Goal: Transaction & Acquisition: Book appointment/travel/reservation

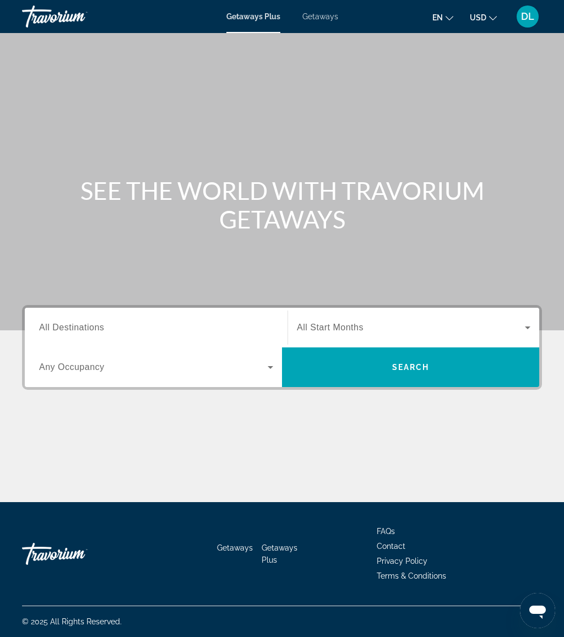
click at [326, 9] on div "Getaways Plus Getaways en English Español Français Italiano Português русский U…" at bounding box center [282, 16] width 564 height 29
click at [125, 318] on div "Search widget" at bounding box center [156, 327] width 234 height 31
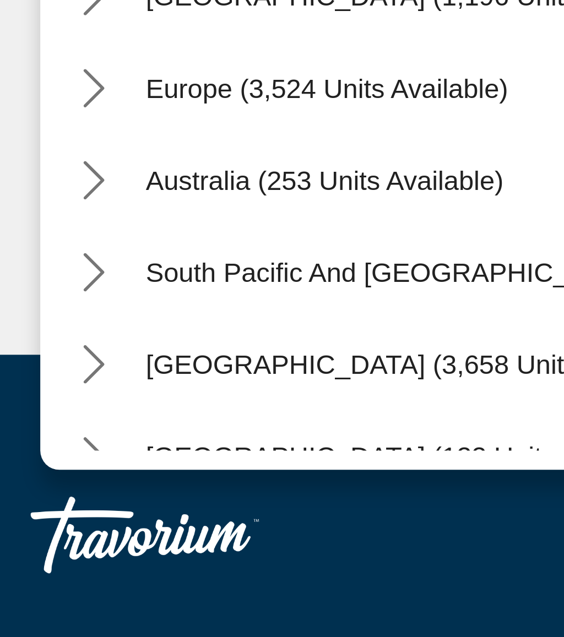
scroll to position [82, 0]
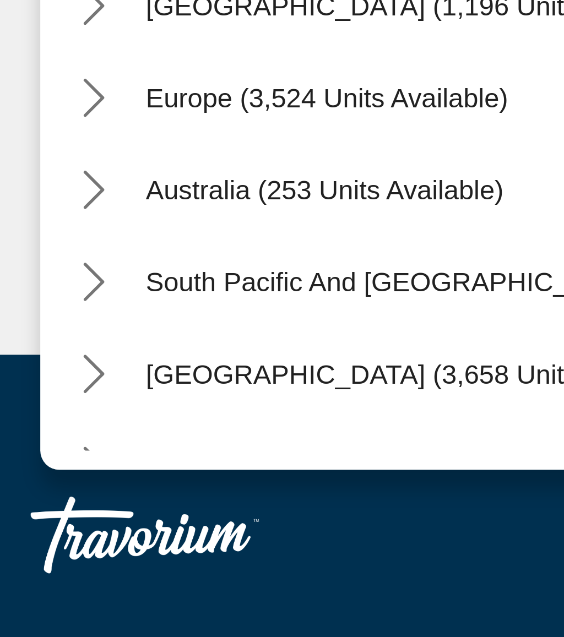
click at [37, 423] on icon "Toggle Europe (3,524 units available) submenu" at bounding box center [40, 428] width 6 height 11
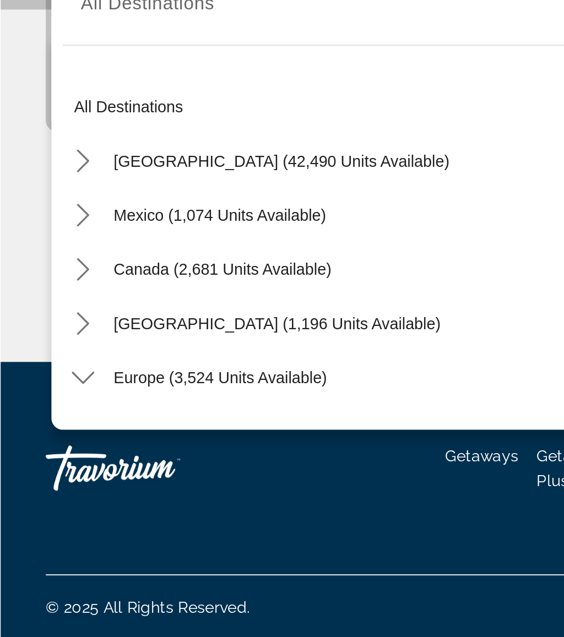
scroll to position [0, 0]
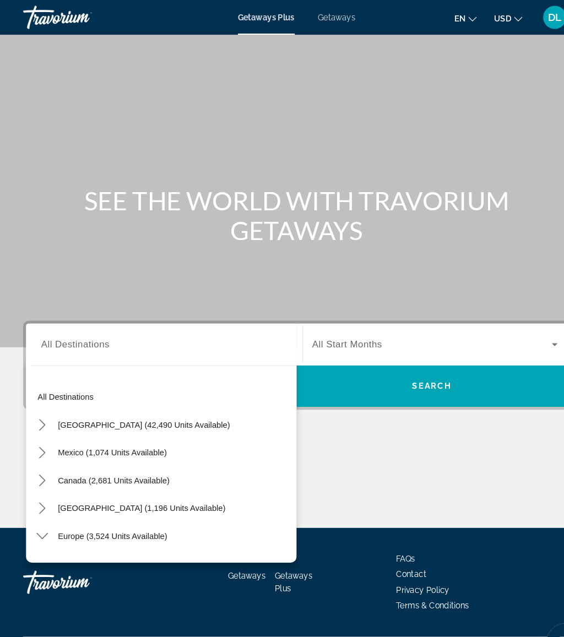
click at [321, 19] on span "Getaways" at bounding box center [320, 16] width 36 height 9
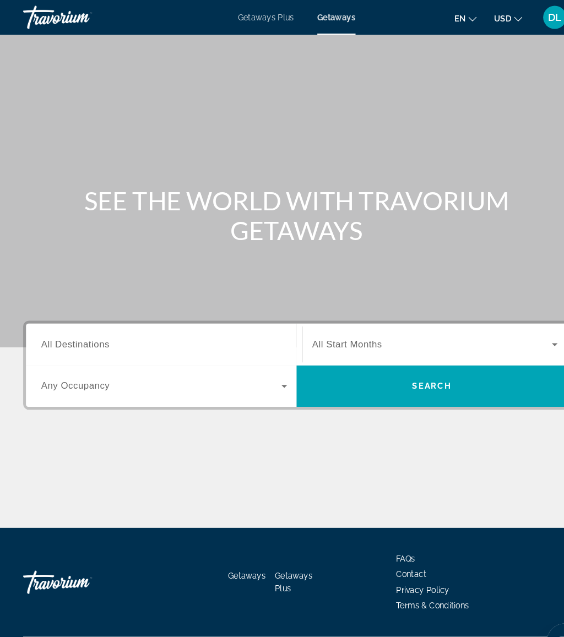
click at [150, 325] on input "Destination All Destinations" at bounding box center [156, 328] width 234 height 13
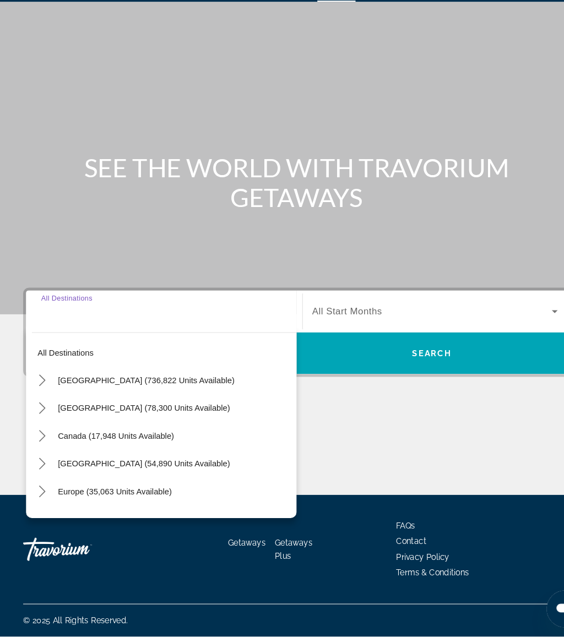
click at [41, 494] on icon "Toggle Europe (35,063 units available) submenu" at bounding box center [40, 499] width 11 height 11
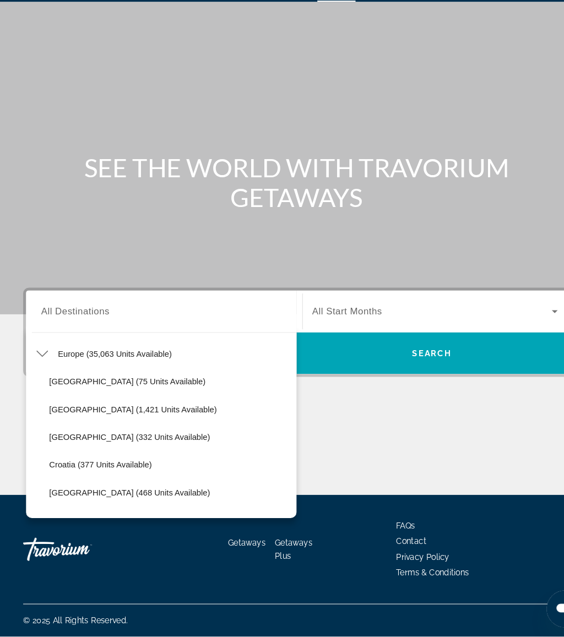
scroll to position [132, 0]
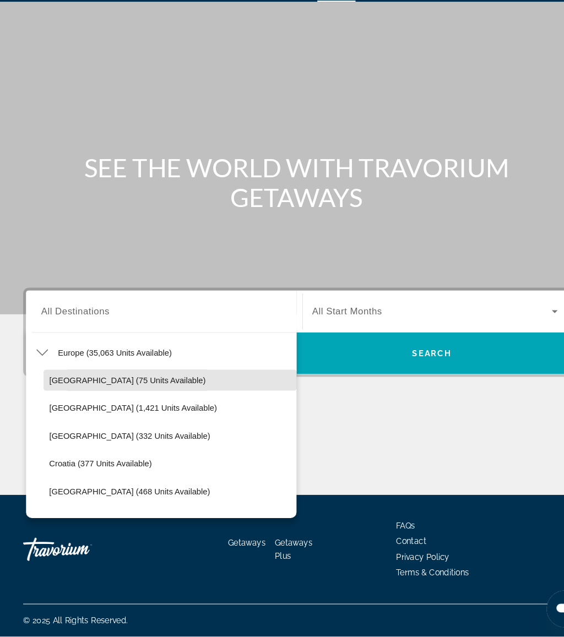
click at [106, 389] on span "Andorra (75 units available)" at bounding box center [121, 393] width 149 height 9
type input "**********"
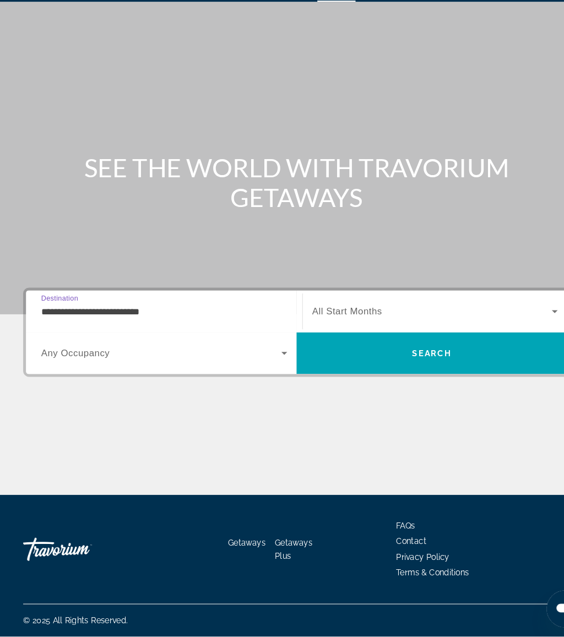
click at [379, 321] on span "Search widget" at bounding box center [411, 327] width 228 height 13
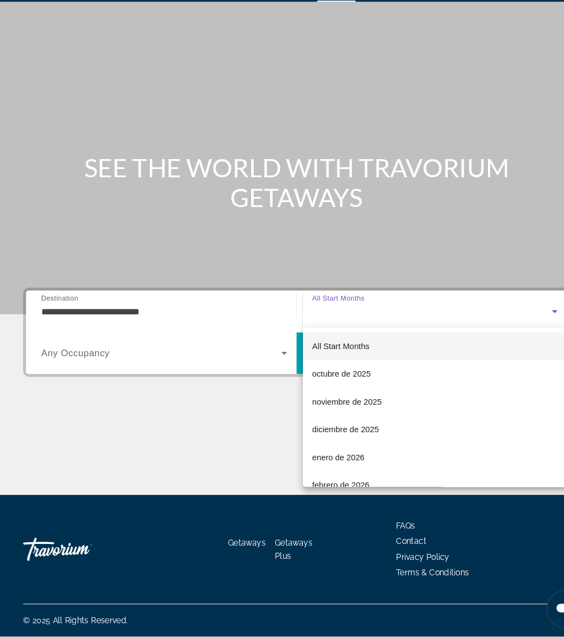
click at [338, 381] on span "octubre de 2025" at bounding box center [325, 387] width 56 height 13
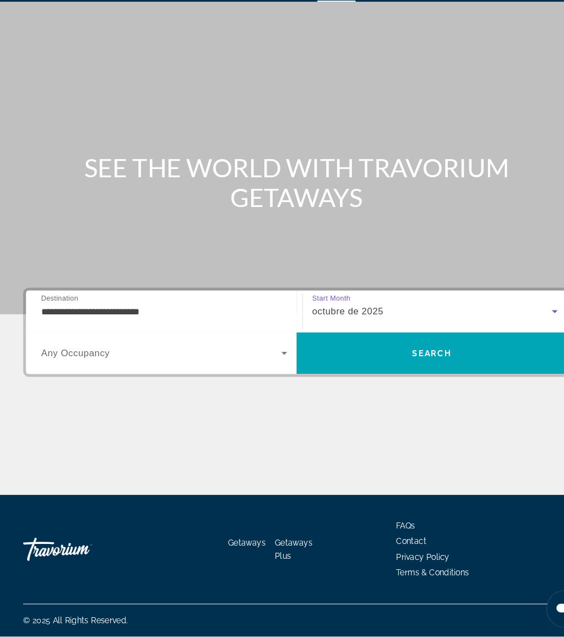
click at [384, 354] on span "Search" at bounding box center [410, 367] width 257 height 26
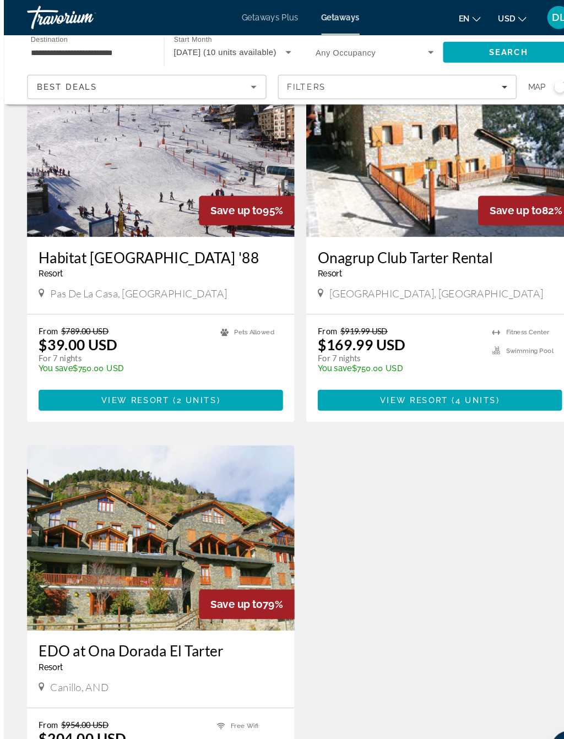
scroll to position [88, 0]
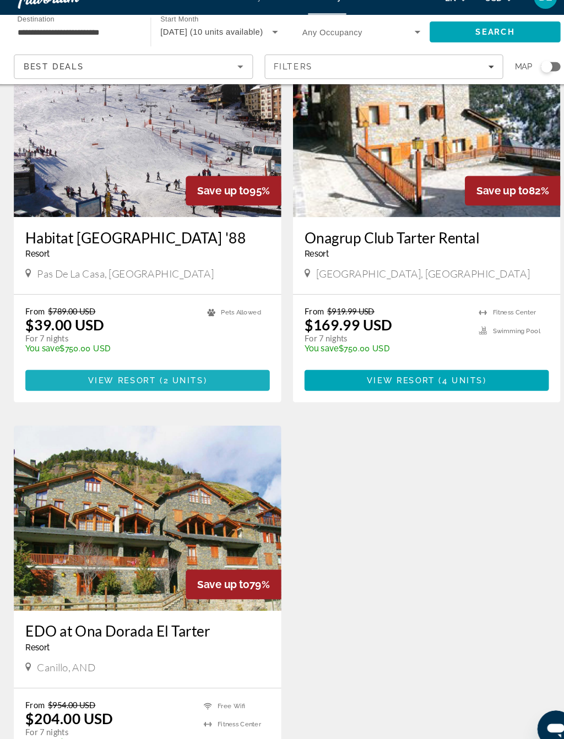
click at [208, 368] on span "Main content" at bounding box center [149, 381] width 233 height 26
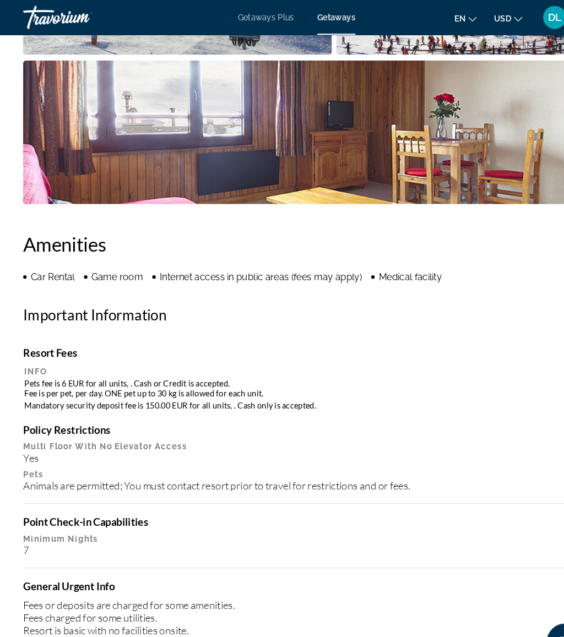
scroll to position [985, 0]
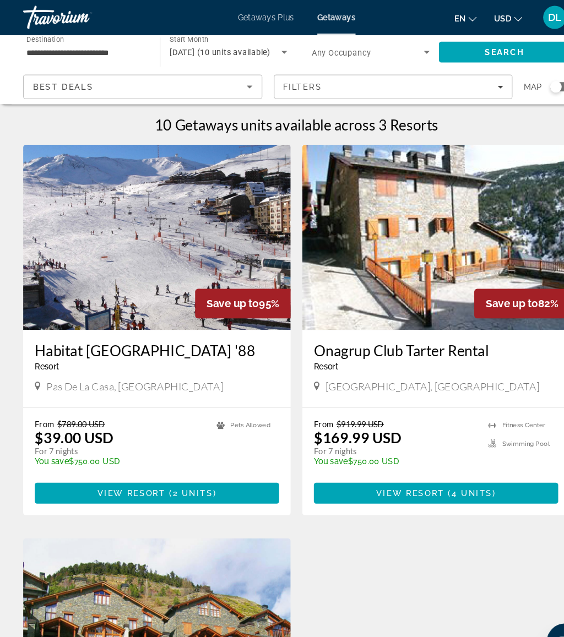
click at [398, 467] on span "View Resort" at bounding box center [390, 469] width 65 height 9
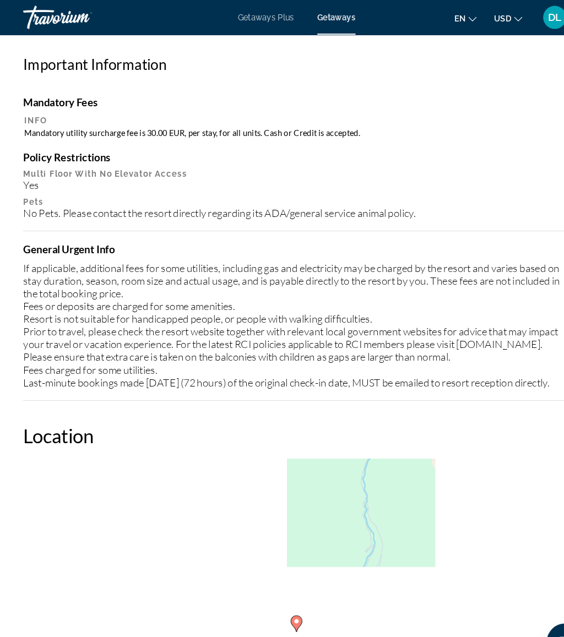
scroll to position [1349, 0]
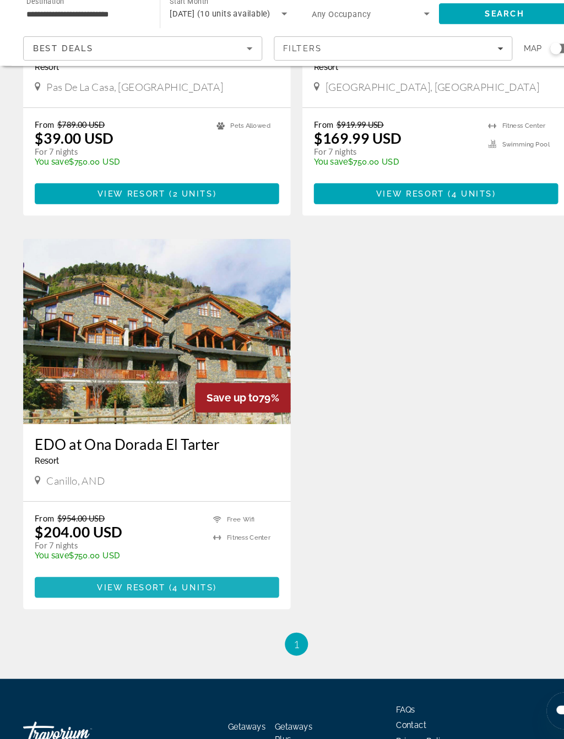
scroll to position [249, 0]
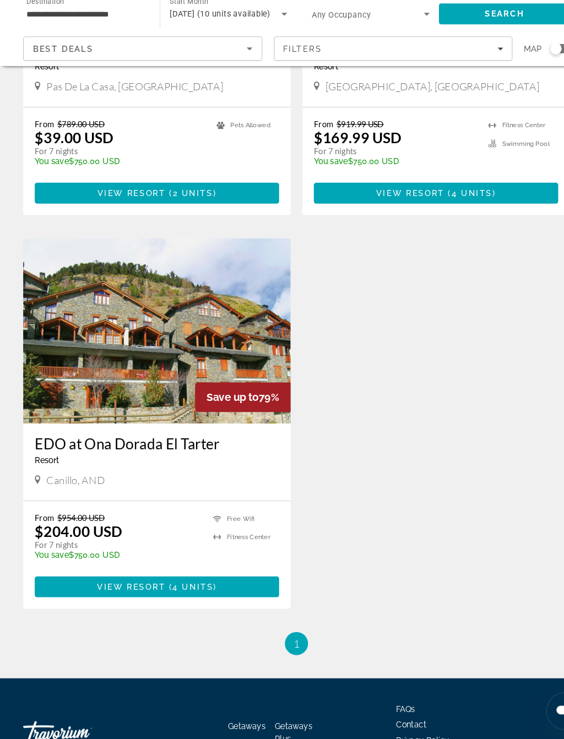
click at [133, 582] on span "Main content" at bounding box center [149, 595] width 233 height 26
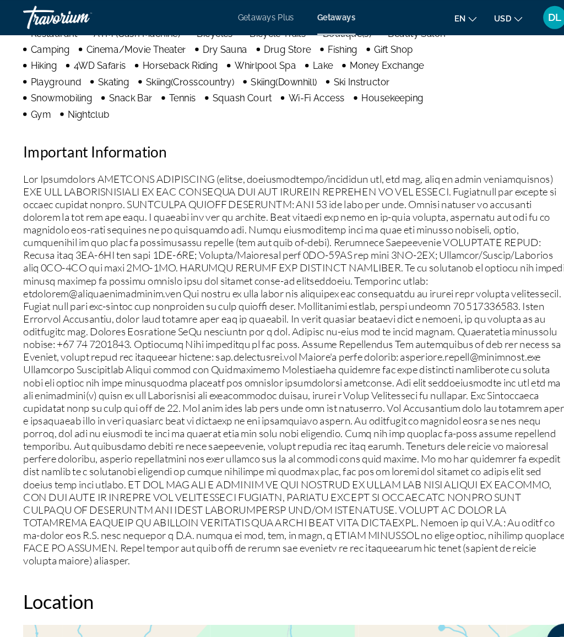
scroll to position [1331, 0]
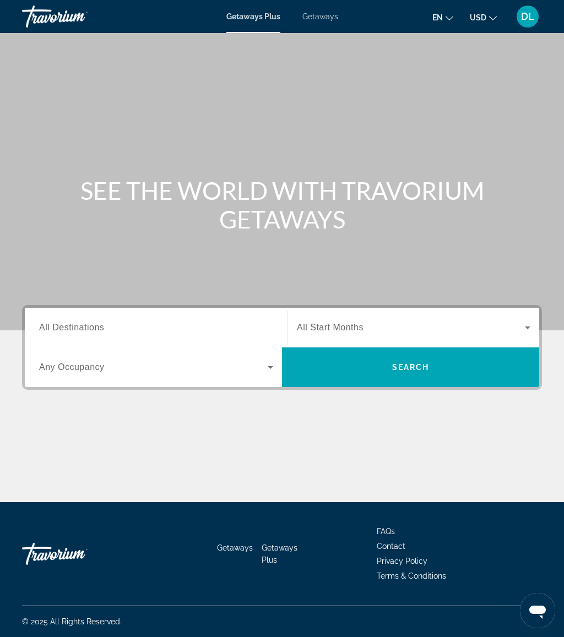
click at [325, 16] on span "Getaways" at bounding box center [320, 16] width 36 height 9
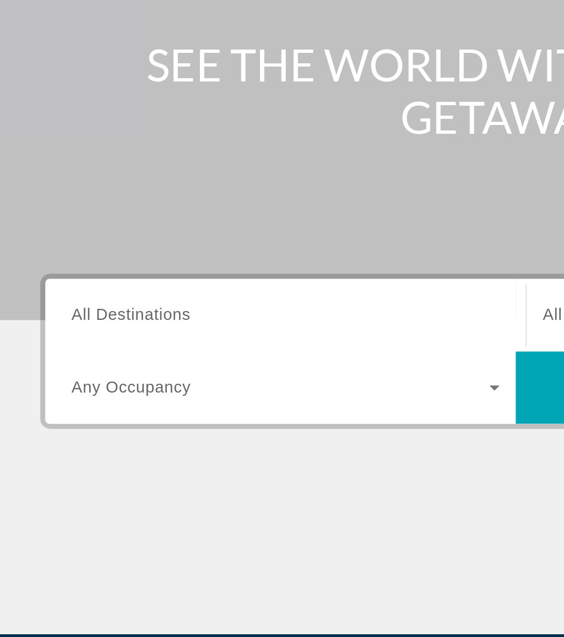
click at [115, 322] on input "Destination All Destinations" at bounding box center [156, 328] width 234 height 13
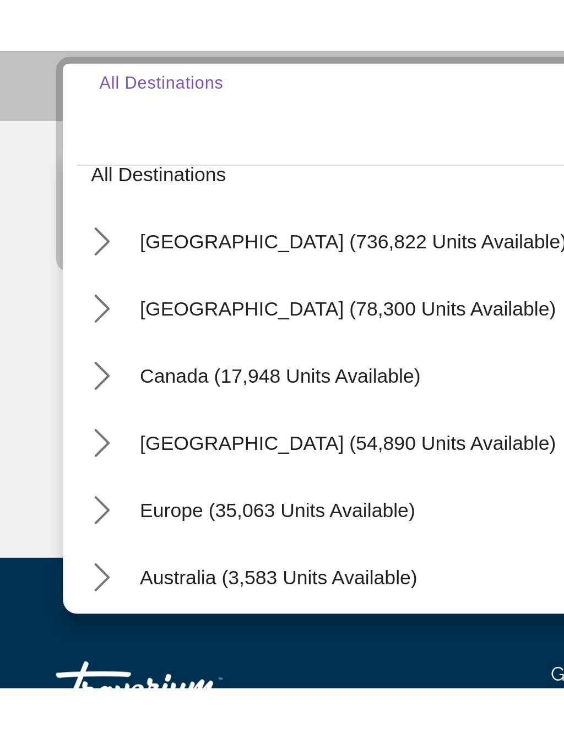
scroll to position [28, 0]
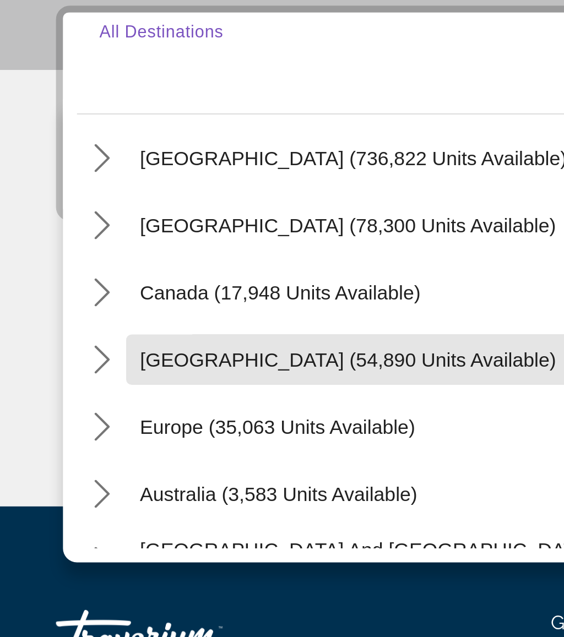
click at [97, 440] on span "[GEOGRAPHIC_DATA] (54,890 units available)" at bounding box center [137, 444] width 164 height 9
type input "**********"
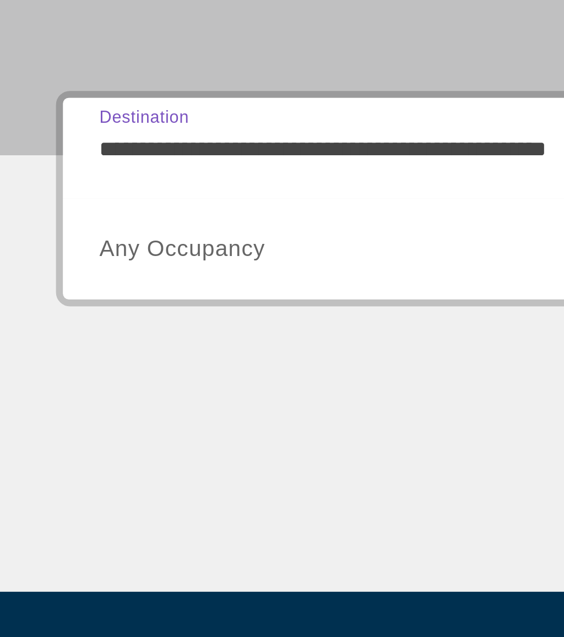
click at [100, 363] on span "Any Occupancy" at bounding box center [72, 367] width 66 height 9
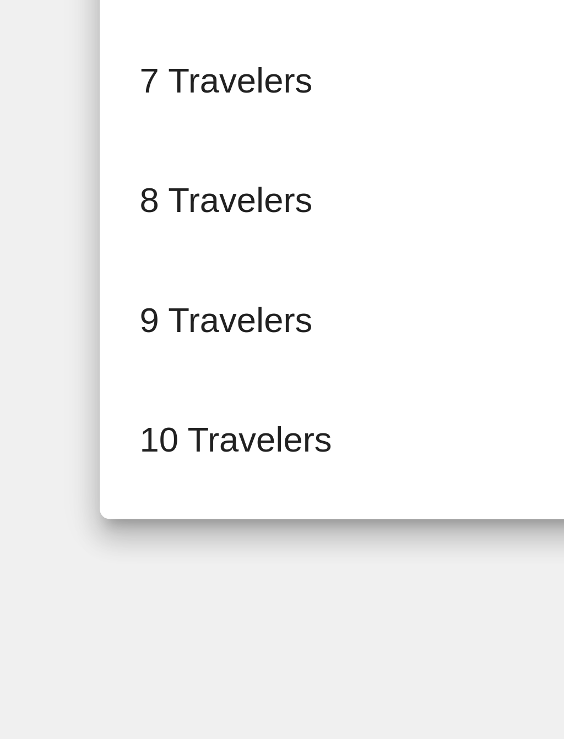
scroll to position [122, 0]
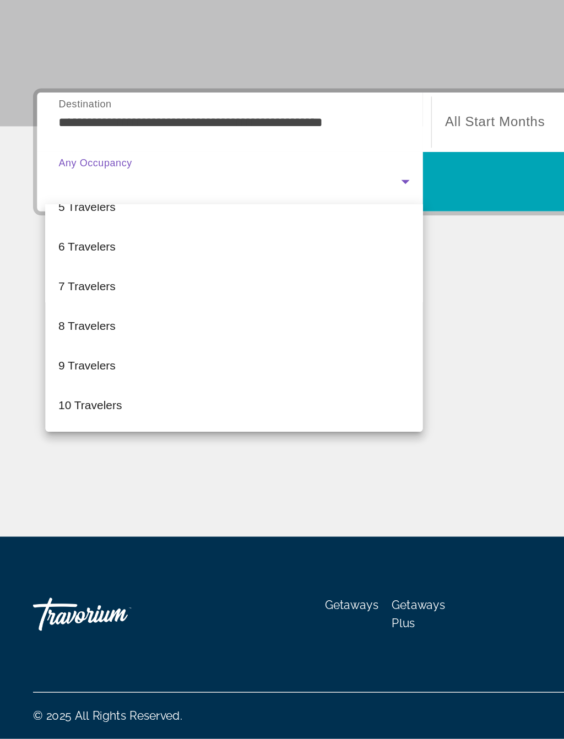
click at [343, 84] on div at bounding box center [282, 369] width 564 height 739
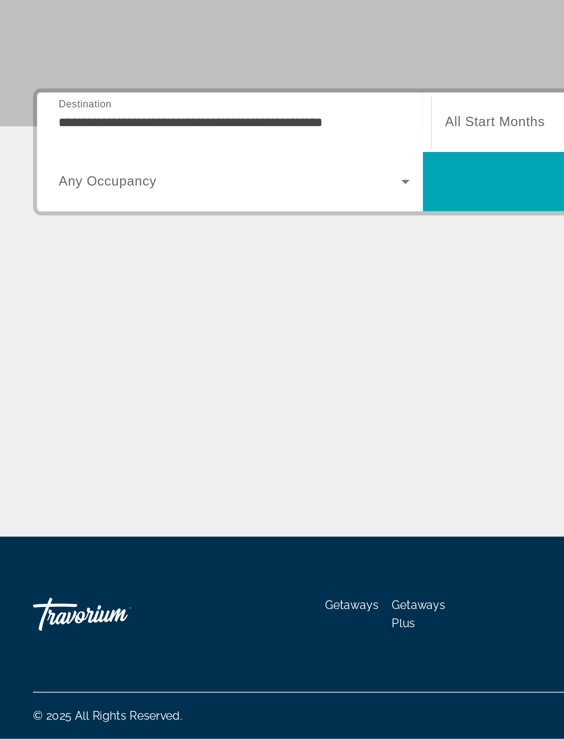
click at [348, 323] on span "All Start Months" at bounding box center [330, 327] width 67 height 9
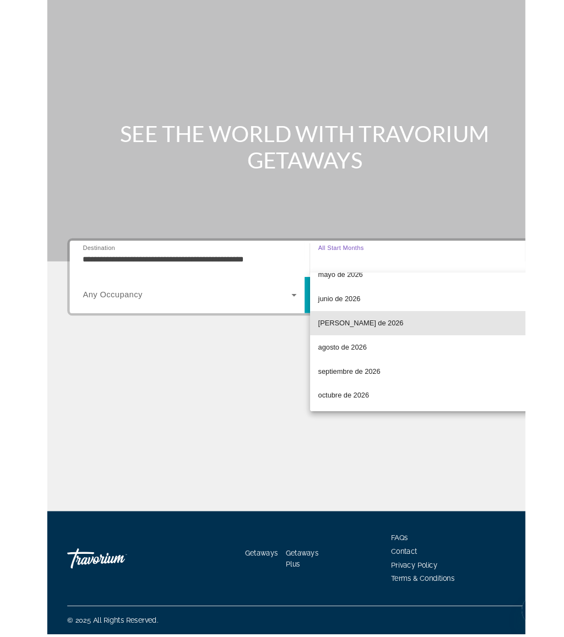
scroll to position [0, 0]
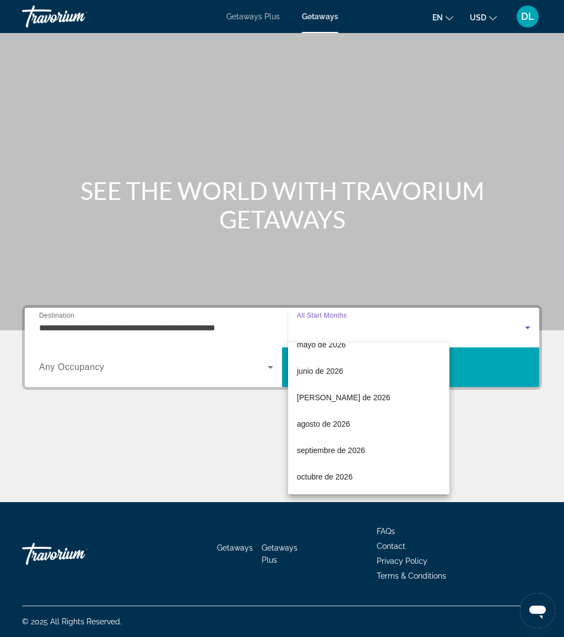
click at [507, 371] on div at bounding box center [282, 318] width 564 height 637
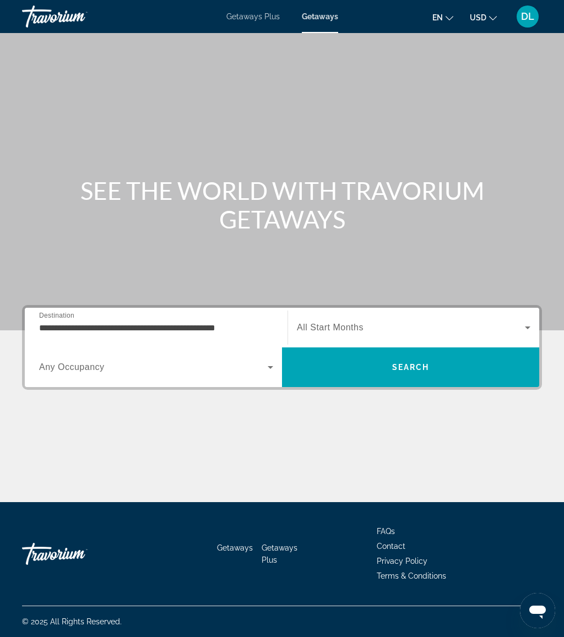
click at [454, 378] on span "Search" at bounding box center [410, 367] width 257 height 26
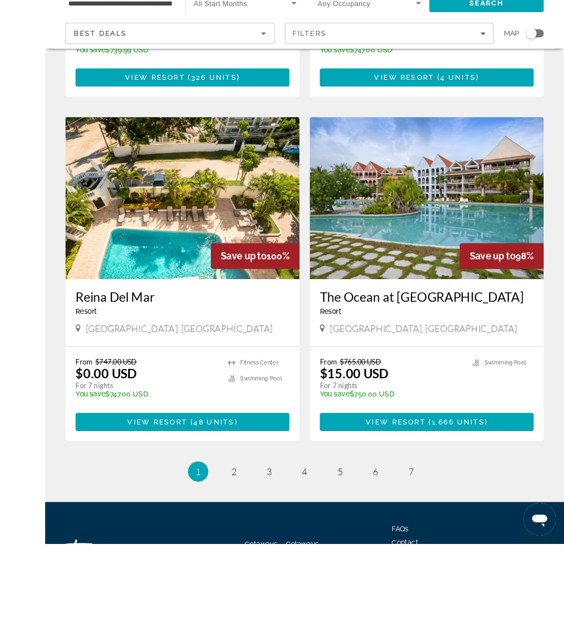
scroll to position [1961, 0]
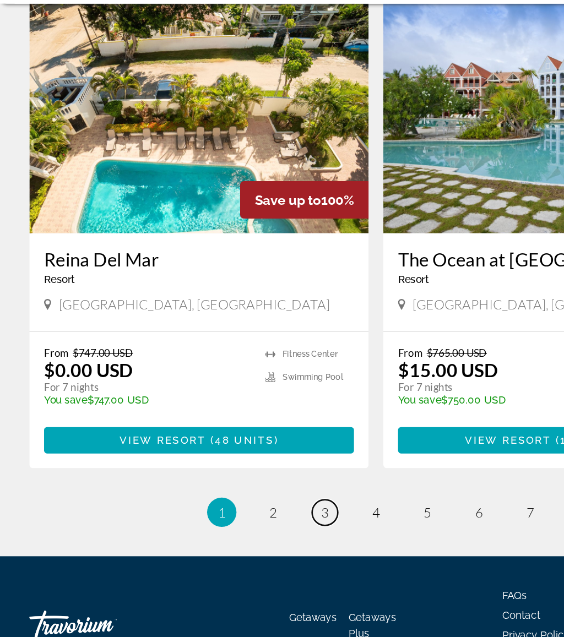
click at [247, 472] on link "page 3" at bounding box center [243, 481] width 19 height 19
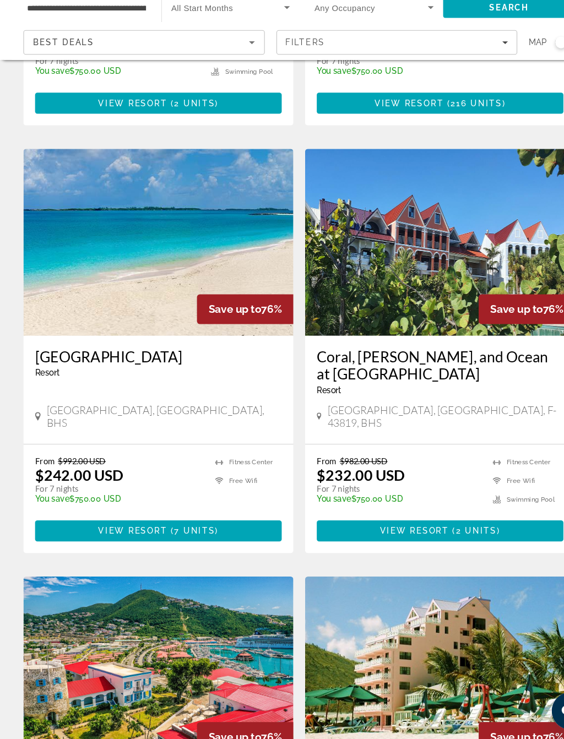
scroll to position [354, 0]
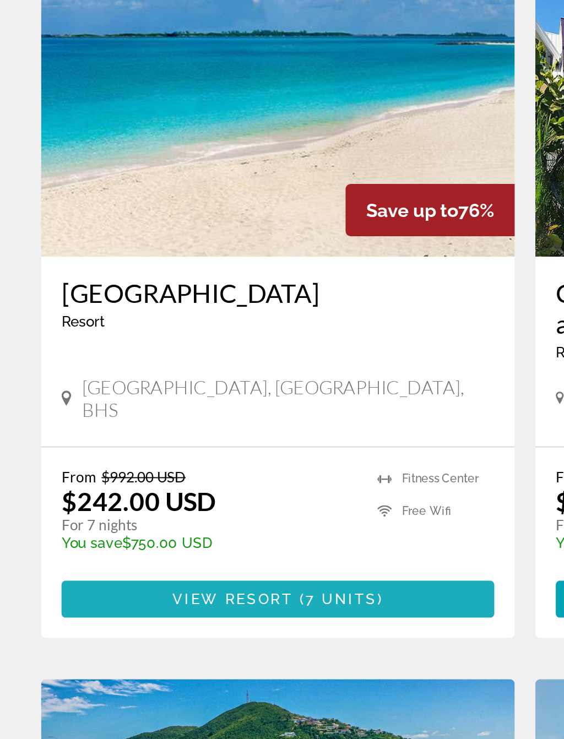
click at [172, 517] on span "Main content" at bounding box center [149, 530] width 233 height 26
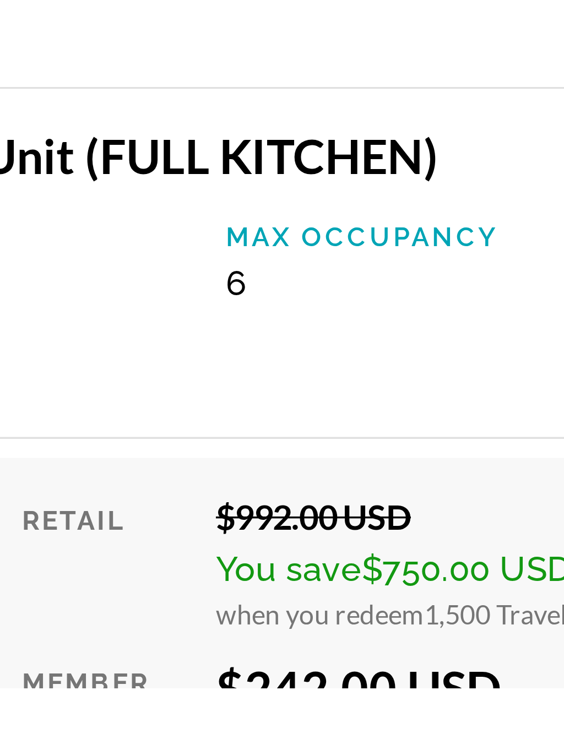
scroll to position [2089, 0]
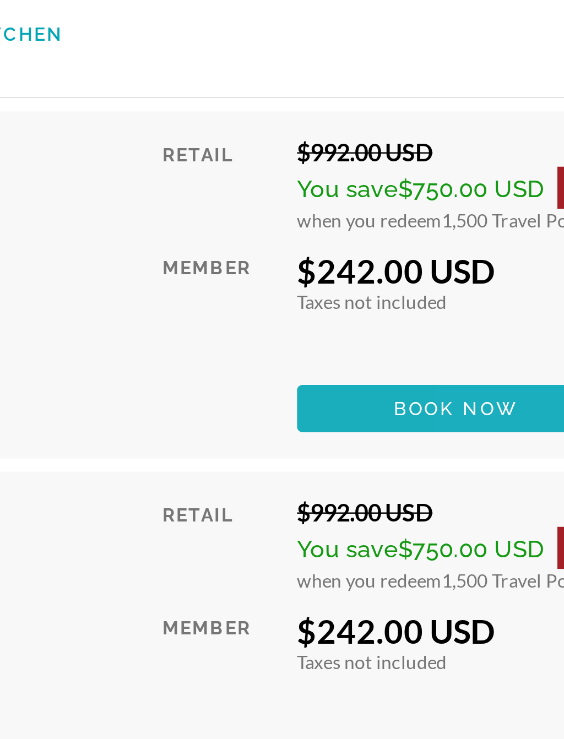
click at [439, 401] on span "Book now" at bounding box center [465, 405] width 52 height 9
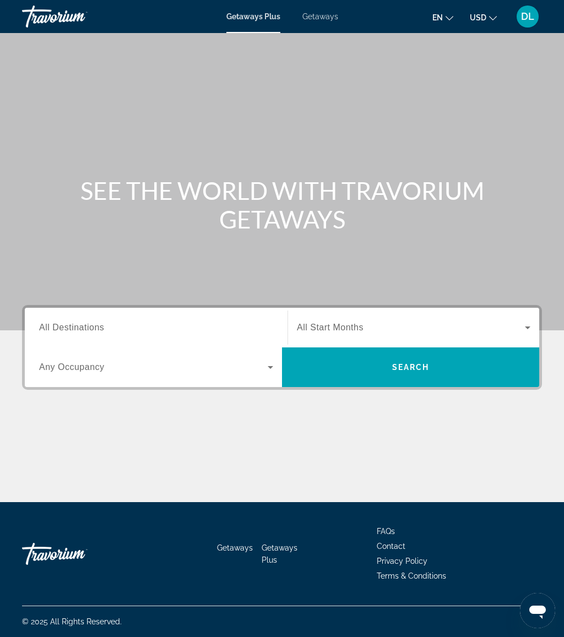
click at [122, 332] on input "Destination All Destinations" at bounding box center [156, 328] width 234 height 13
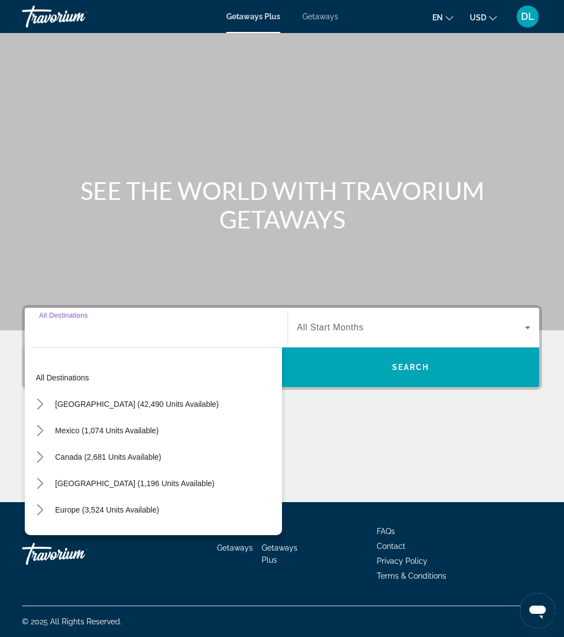
click at [324, 20] on span "Getaways" at bounding box center [320, 16] width 36 height 9
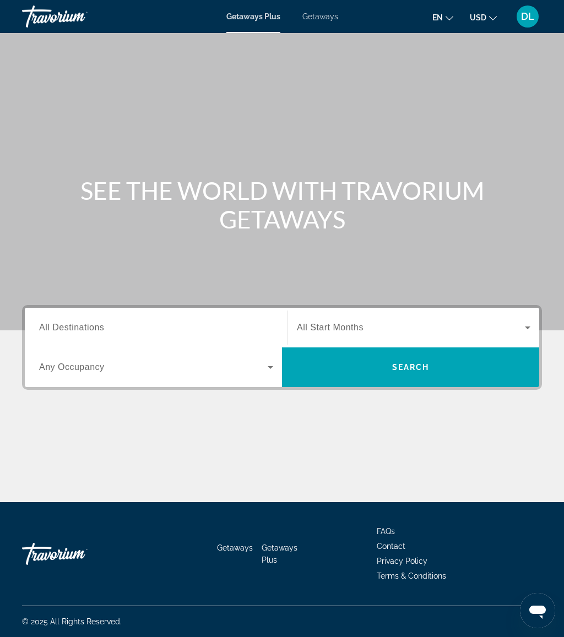
click at [326, 15] on span "Getaways" at bounding box center [320, 16] width 36 height 9
click at [145, 332] on input "Destination All Destinations" at bounding box center [156, 328] width 234 height 13
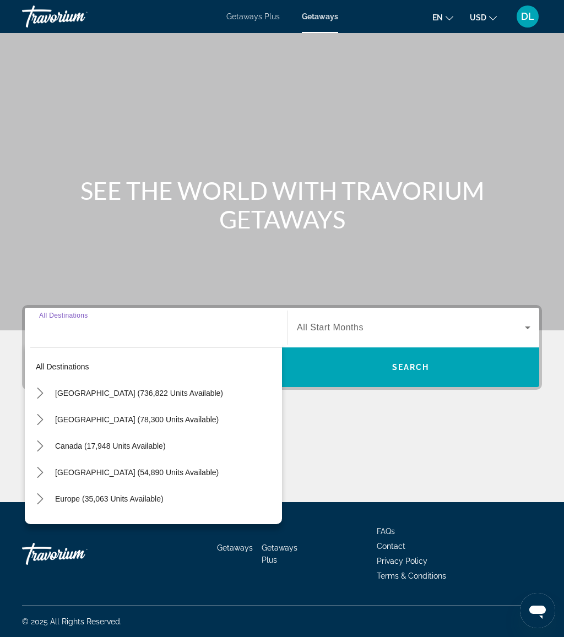
click at [39, 504] on icon "Toggle Europe (35,063 units available) submenu" at bounding box center [40, 499] width 6 height 11
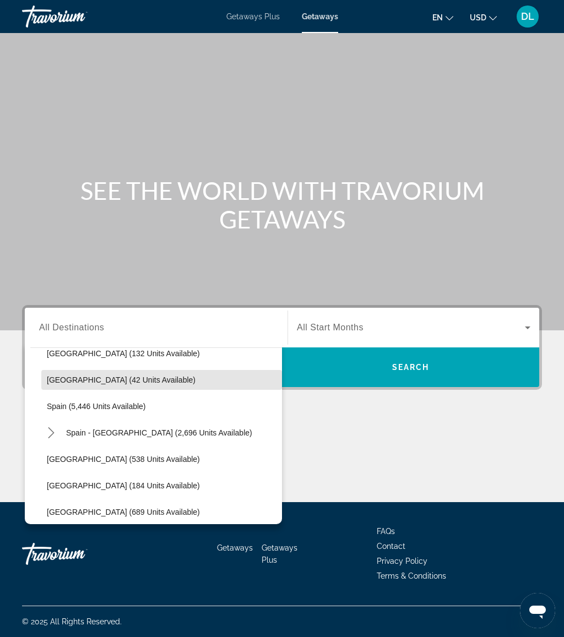
scroll to position [543, 0]
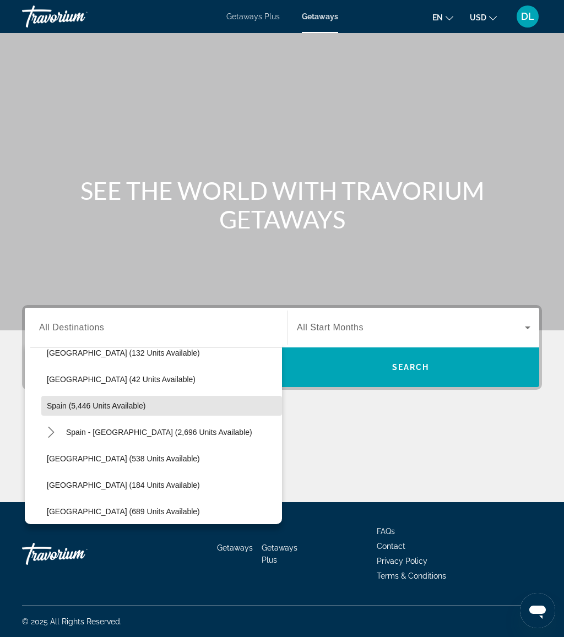
click at [112, 410] on span "Select destination: Spain (5,446 units available)" at bounding box center [161, 406] width 241 height 26
type input "**********"
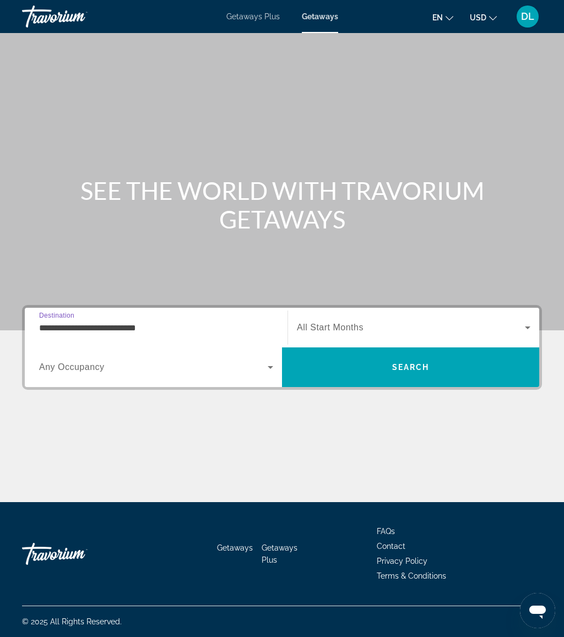
click at [360, 329] on span "All Start Months" at bounding box center [330, 327] width 67 height 9
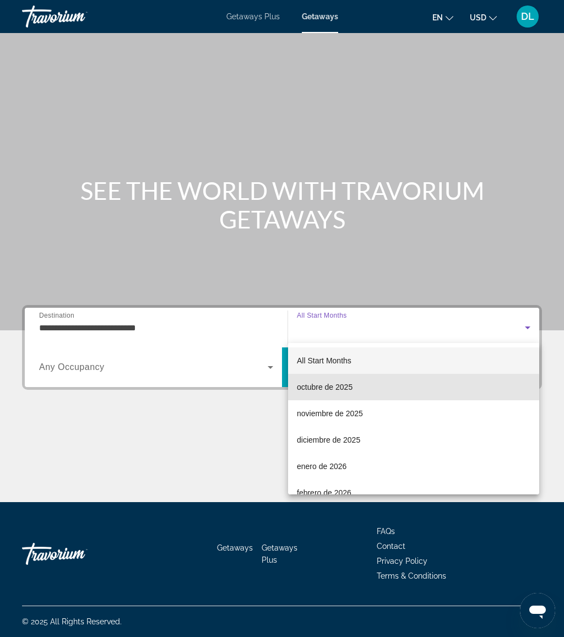
click at [342, 390] on span "octubre de 2025" at bounding box center [325, 387] width 56 height 13
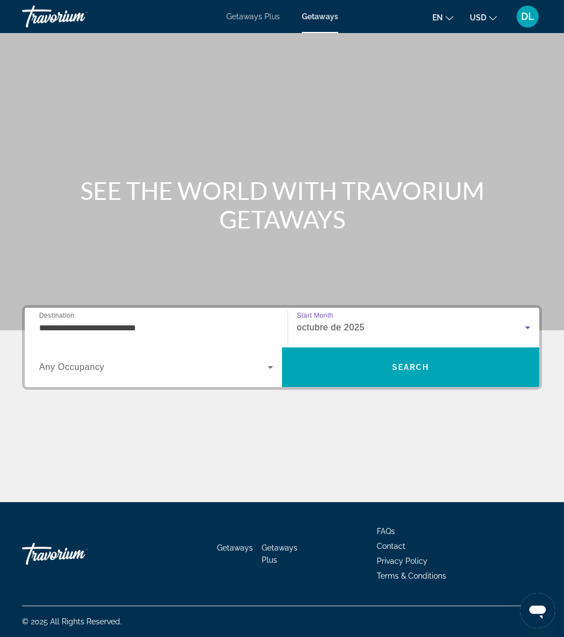
click at [382, 370] on span "Search" at bounding box center [410, 367] width 257 height 26
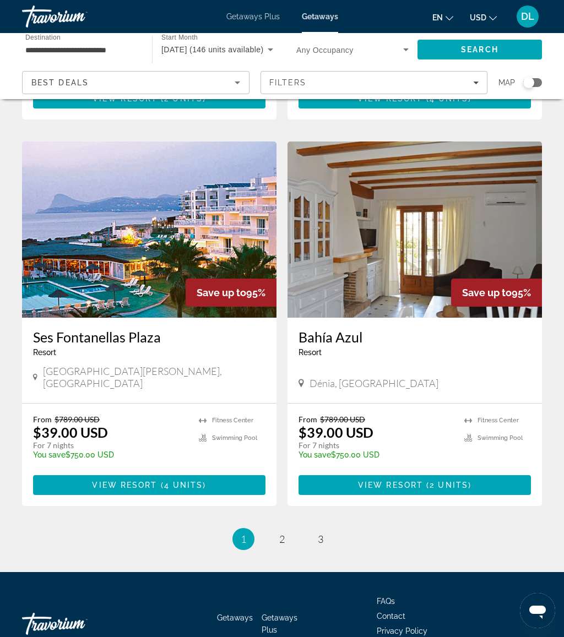
scroll to position [1944, 0]
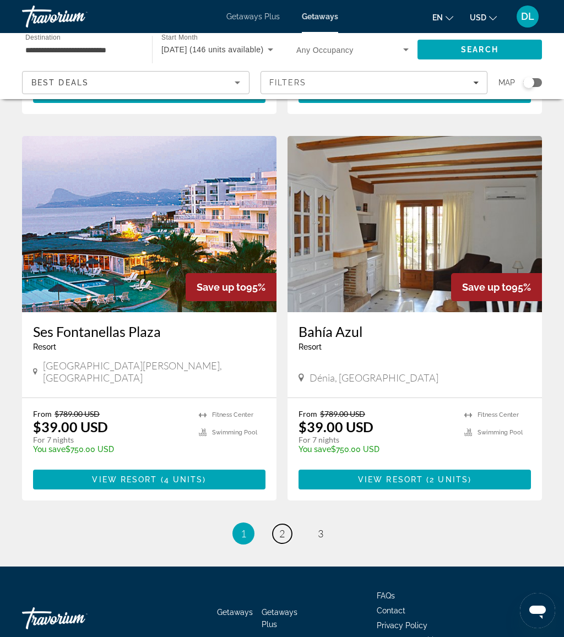
click at [283, 528] on span "2" at bounding box center [282, 534] width 6 height 12
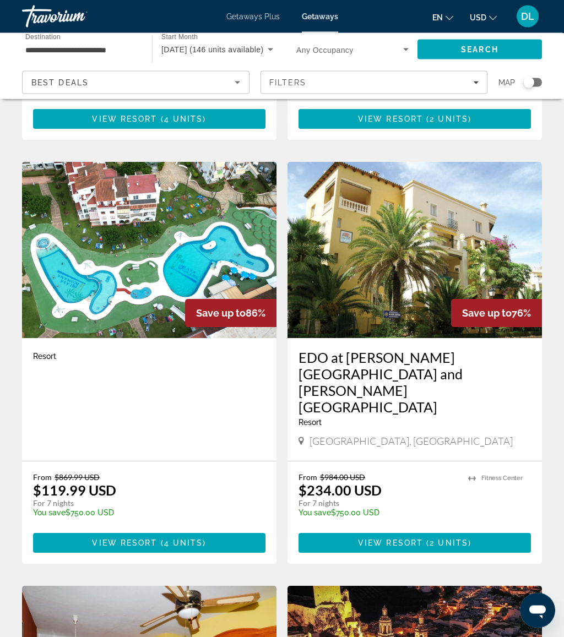
scroll to position [347, 0]
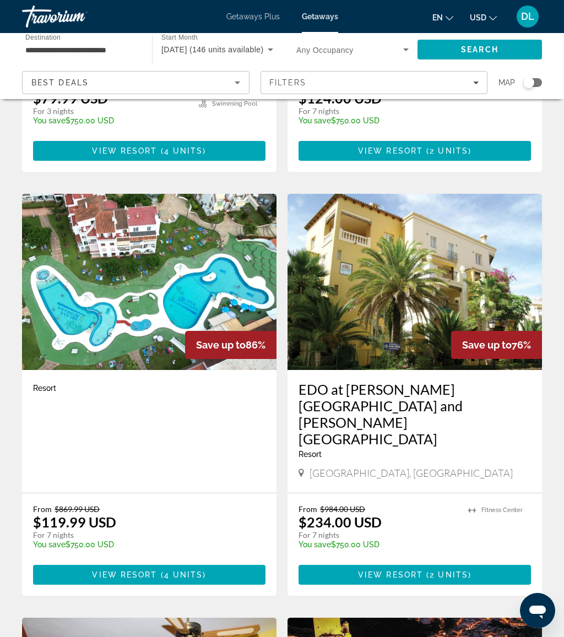
click at [263, 53] on span "October 2025 (146 units available)" at bounding box center [212, 49] width 102 height 9
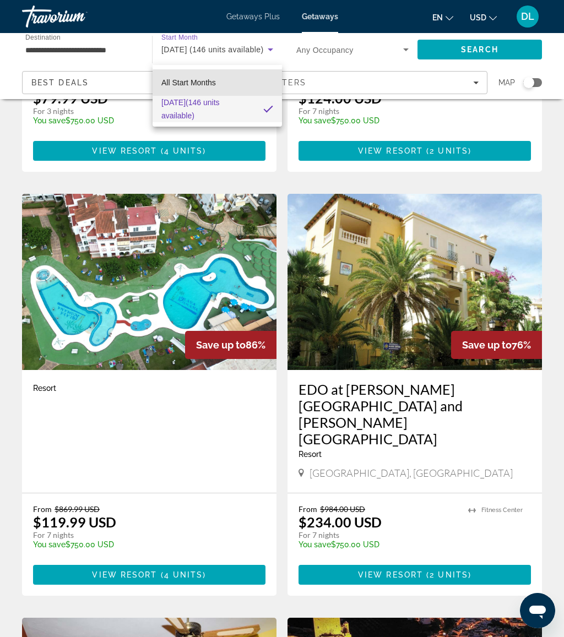
click at [223, 83] on mat-option "All Start Months" at bounding box center [217, 82] width 129 height 26
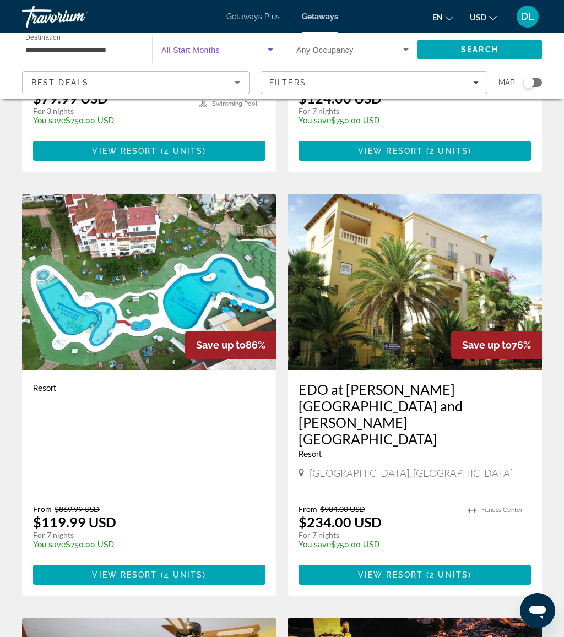
click at [477, 52] on span "Search" at bounding box center [479, 49] width 37 height 9
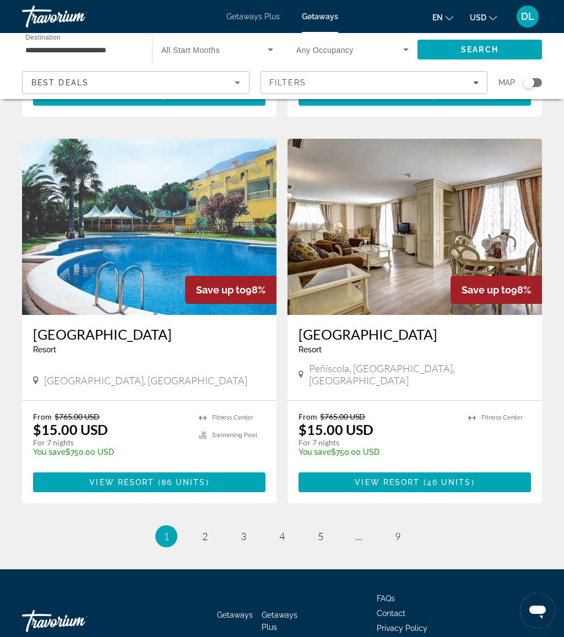
scroll to position [1944, 0]
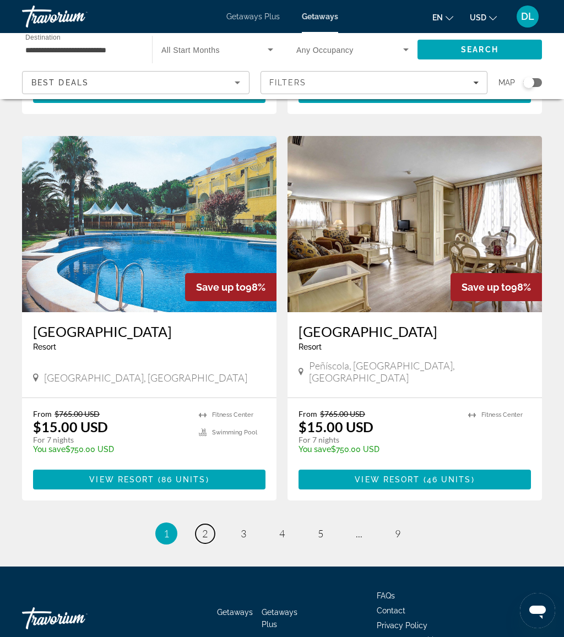
click at [200, 525] on link "page 2" at bounding box center [205, 534] width 19 height 19
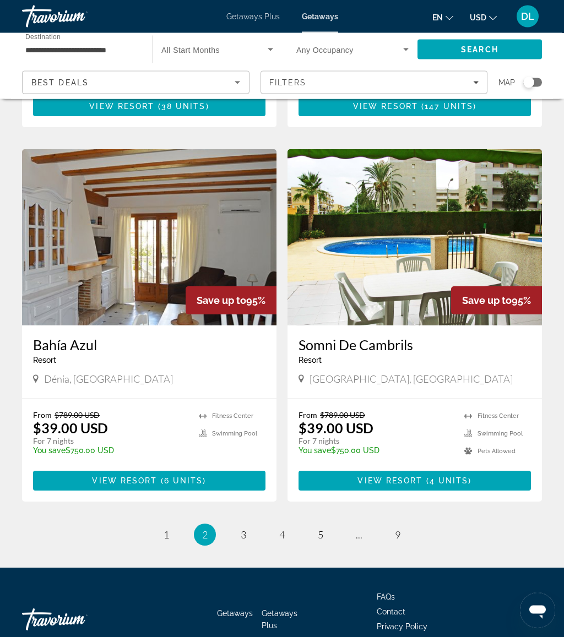
scroll to position [1928, 0]
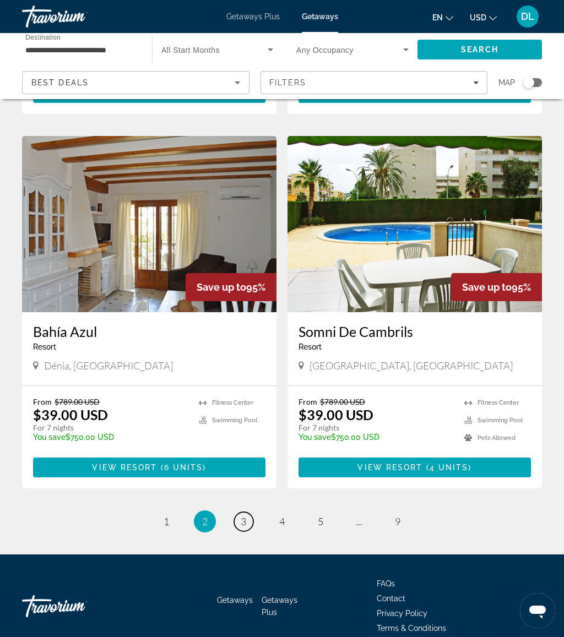
click at [247, 512] on link "page 3" at bounding box center [243, 521] width 19 height 19
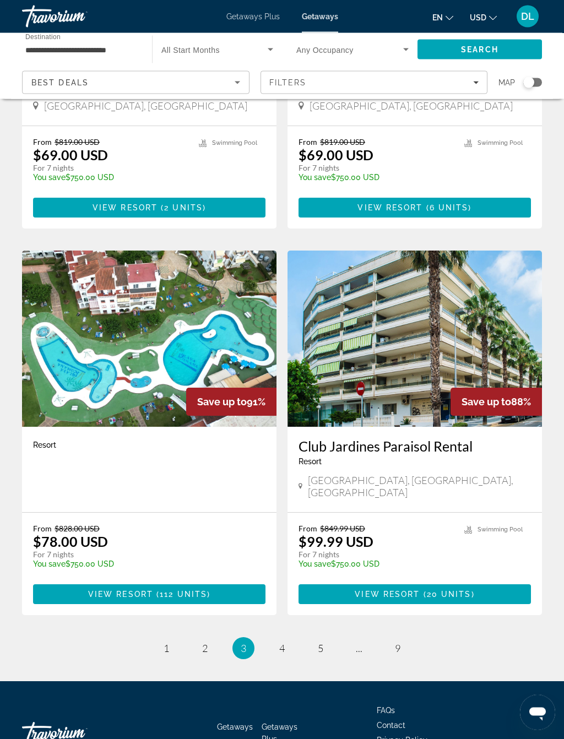
scroll to position [1818, 0]
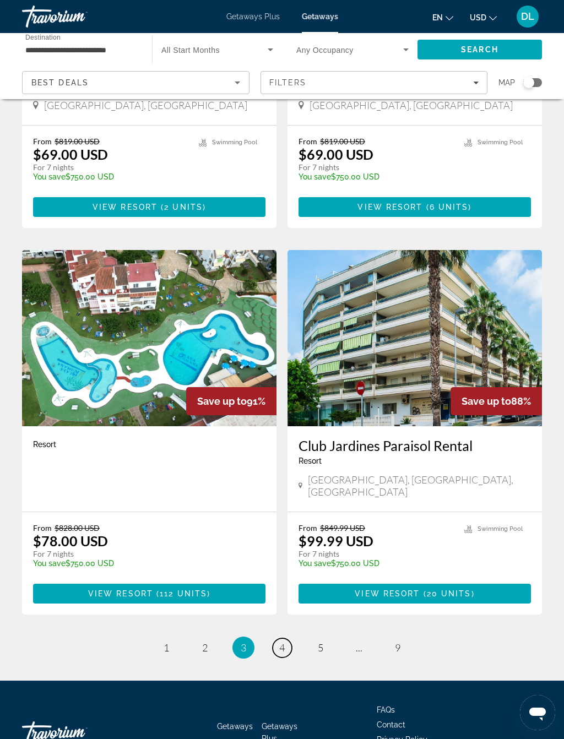
click at [275, 637] on link "page 4" at bounding box center [282, 648] width 19 height 19
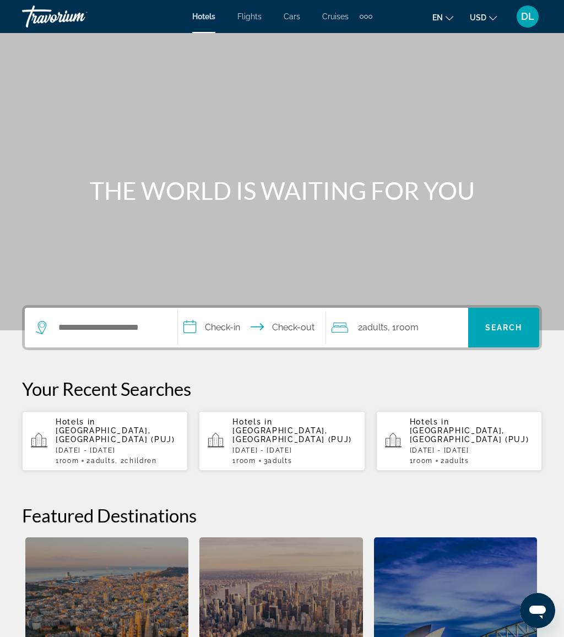
click at [142, 446] on div "Hotels in [GEOGRAPHIC_DATA], [GEOGRAPHIC_DATA] (PUJ) [DATE] - [DATE] 1 Room roo…" at bounding box center [117, 441] width 123 height 47
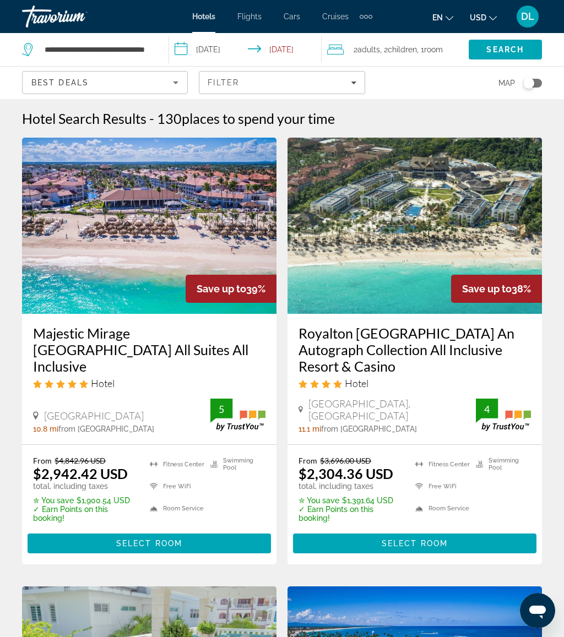
click at [279, 88] on span "Filters" at bounding box center [281, 82] width 165 height 26
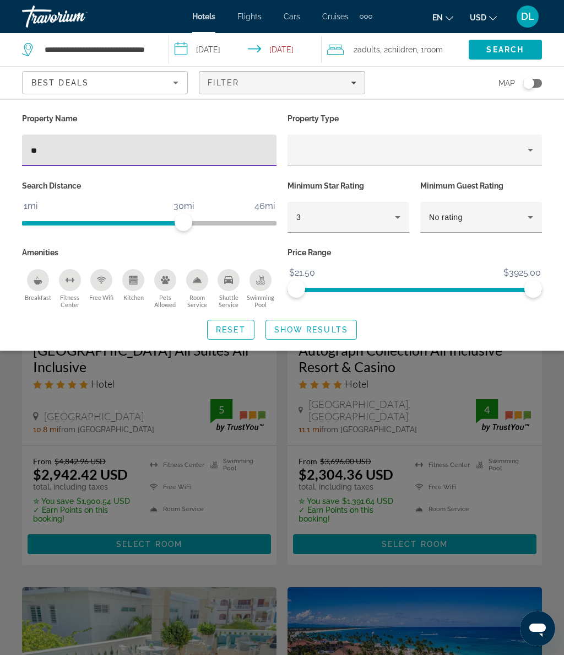
type input "***"
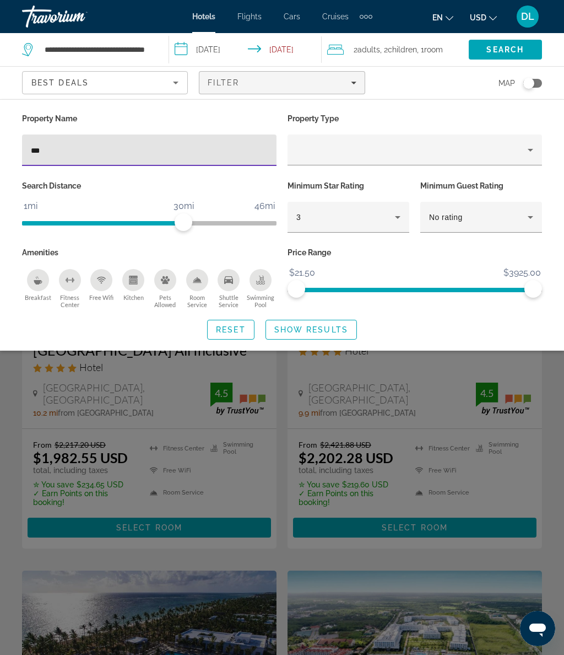
click at [321, 327] on span "Show Results" at bounding box center [311, 329] width 74 height 9
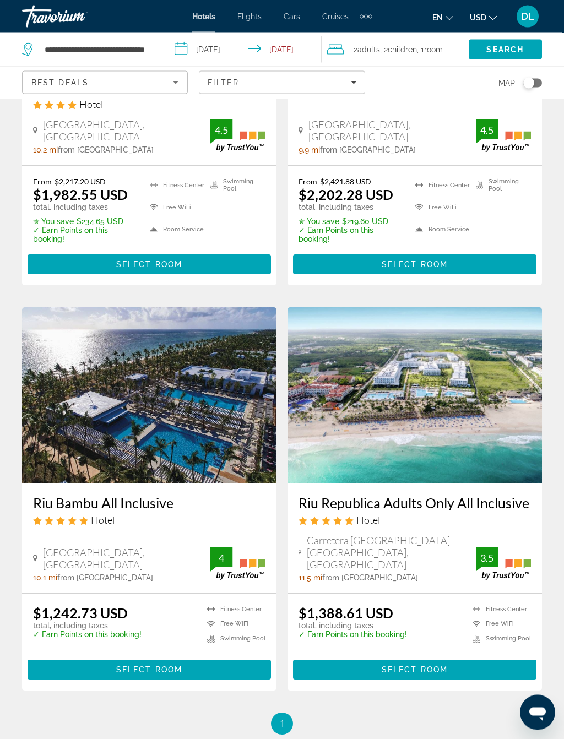
scroll to position [263, 0]
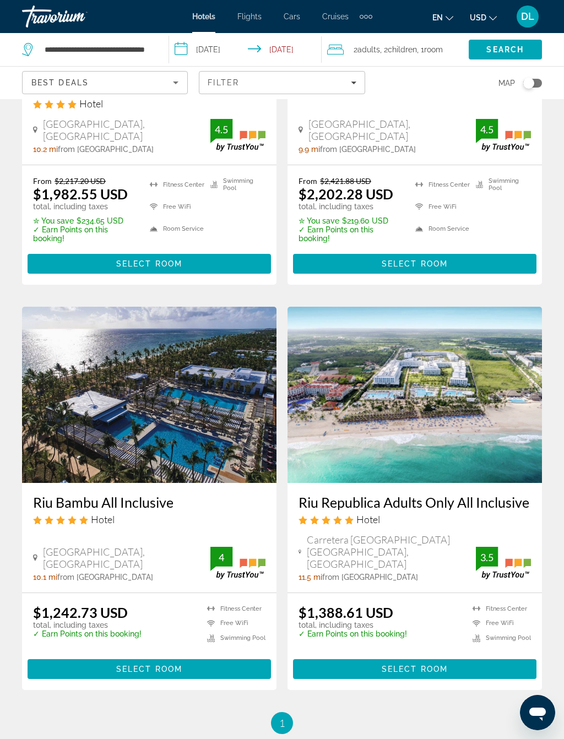
click at [290, 93] on span "Filters" at bounding box center [281, 82] width 165 height 26
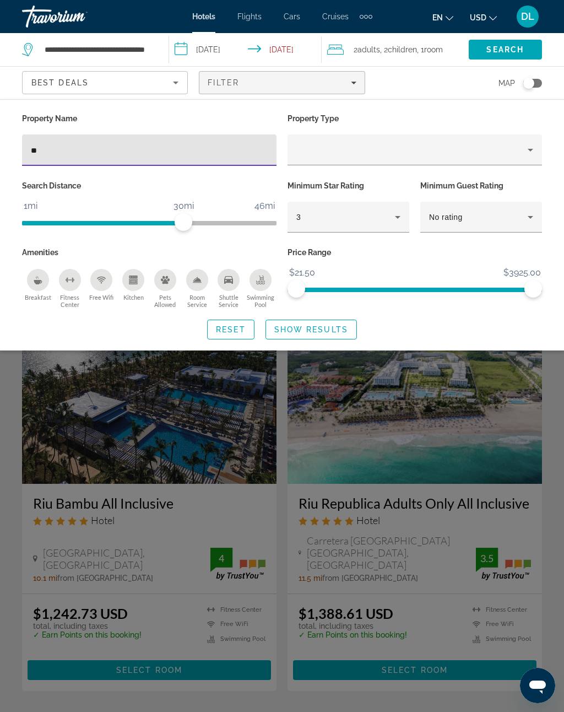
type input "*"
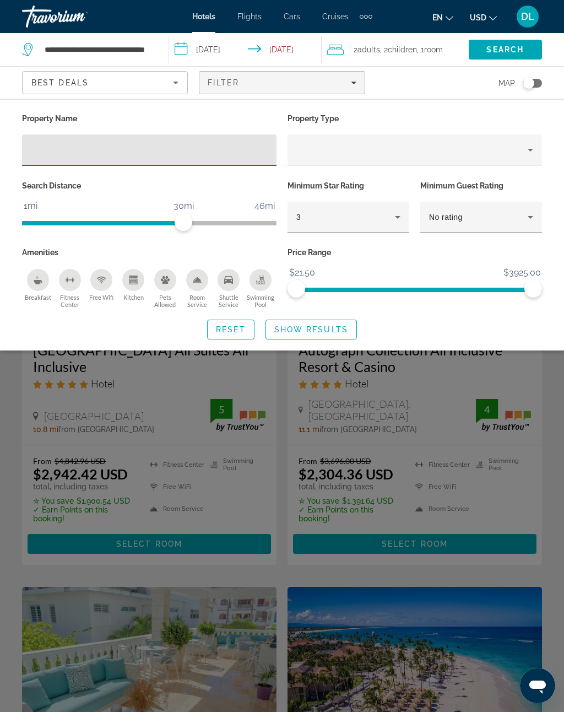
click at [311, 337] on span "Search widget" at bounding box center [311, 329] width 90 height 26
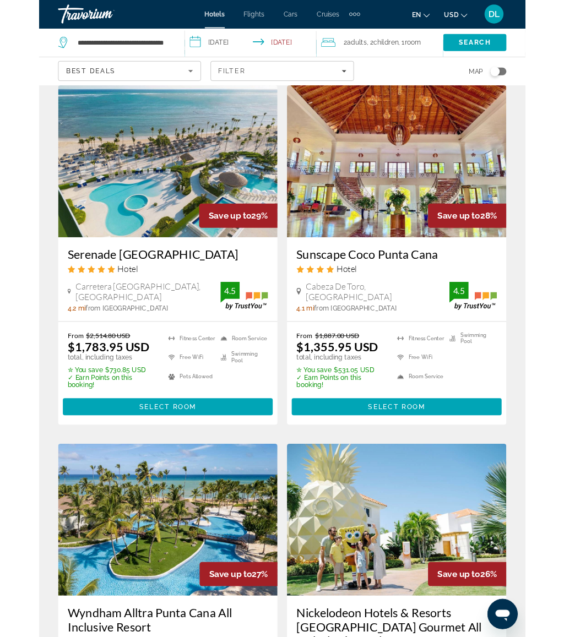
scroll to position [986, 0]
